Goal: Navigation & Orientation: Find specific page/section

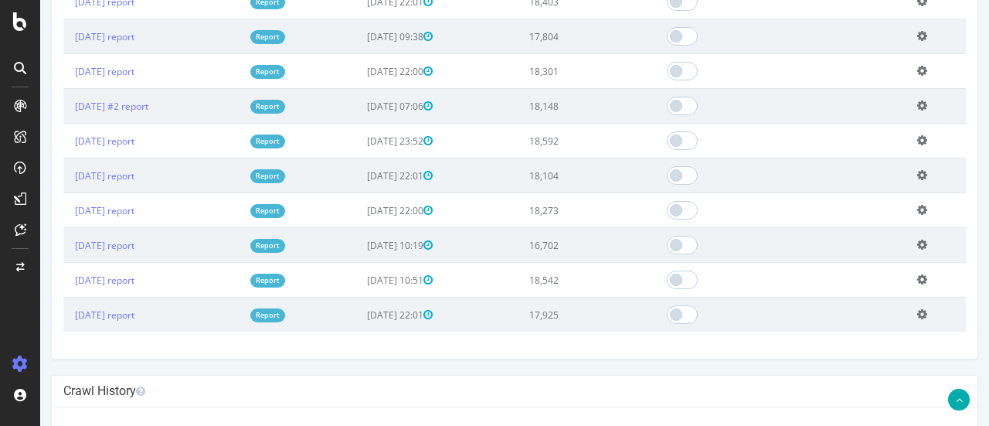
scroll to position [696, 0]
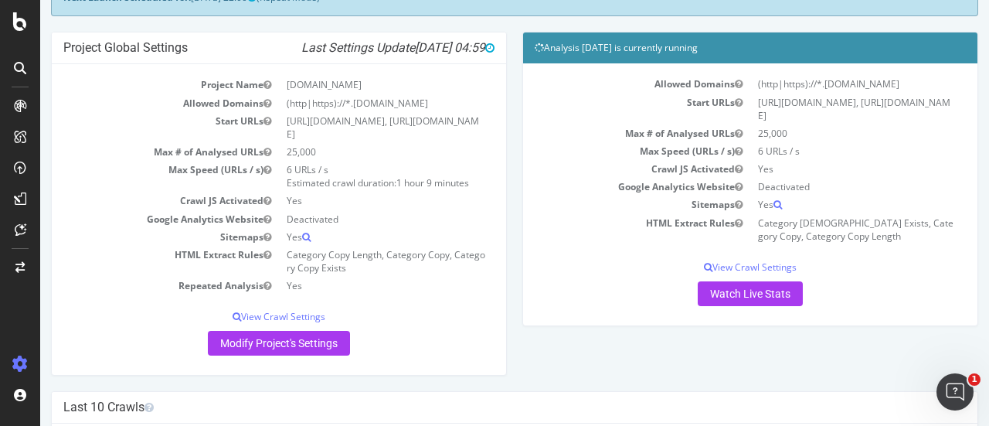
scroll to position [464, 0]
